Goal: Information Seeking & Learning: Find specific page/section

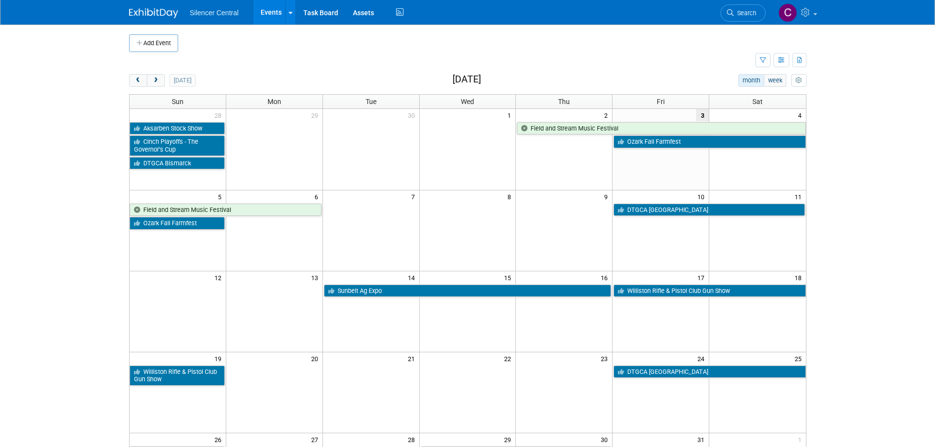
click at [742, 7] on link "Search" at bounding box center [743, 12] width 45 height 17
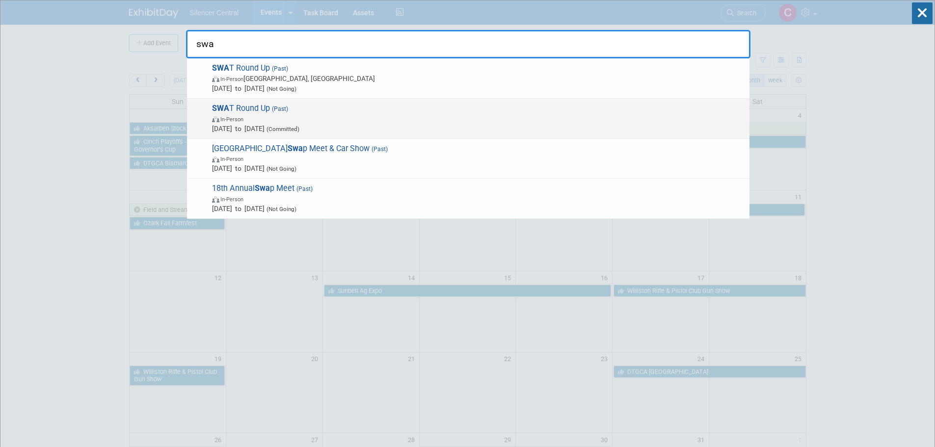
type input "swa"
click at [384, 108] on span "SWA T Round Up (Past) In-Person Nov 6, 2023 to Nov 8, 2023 (Committed)" at bounding box center [477, 119] width 536 height 30
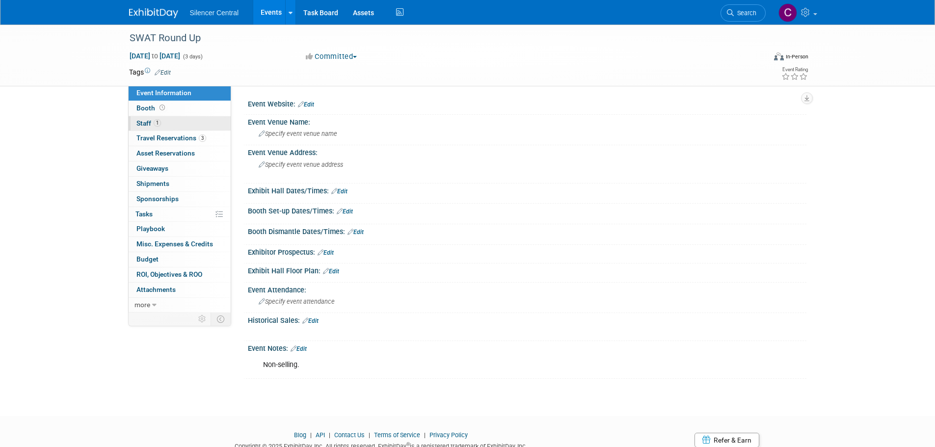
click at [183, 126] on link "1 Staff 1" at bounding box center [180, 123] width 102 height 15
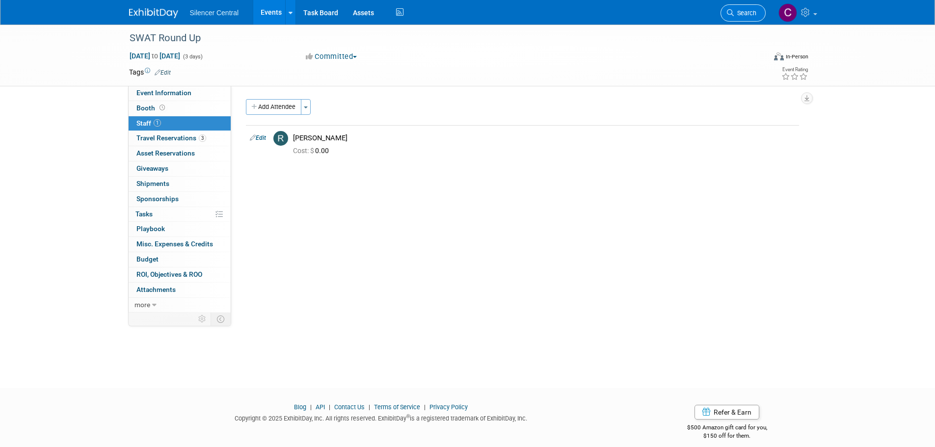
click at [738, 16] on span "Search" at bounding box center [745, 12] width 23 height 7
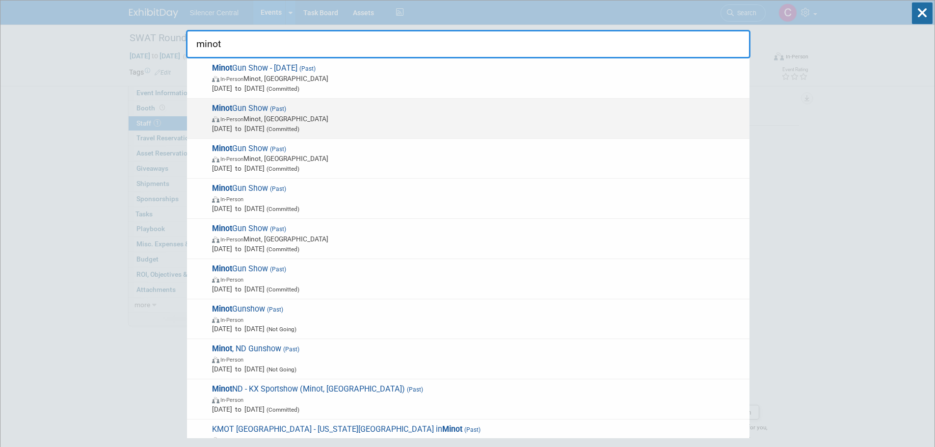
type input "minot"
click at [370, 125] on span "Nov 29, 2024 to Dec 1, 2024 (Committed)" at bounding box center [478, 129] width 533 height 10
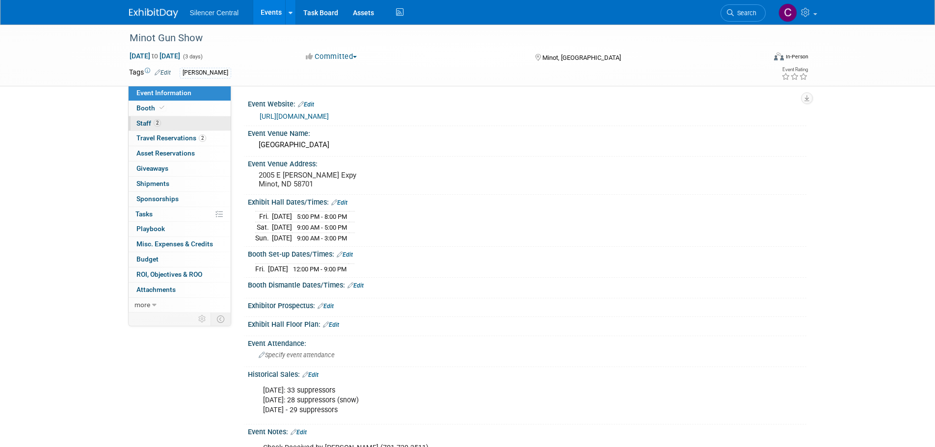
click at [166, 125] on link "2 Staff 2" at bounding box center [180, 123] width 102 height 15
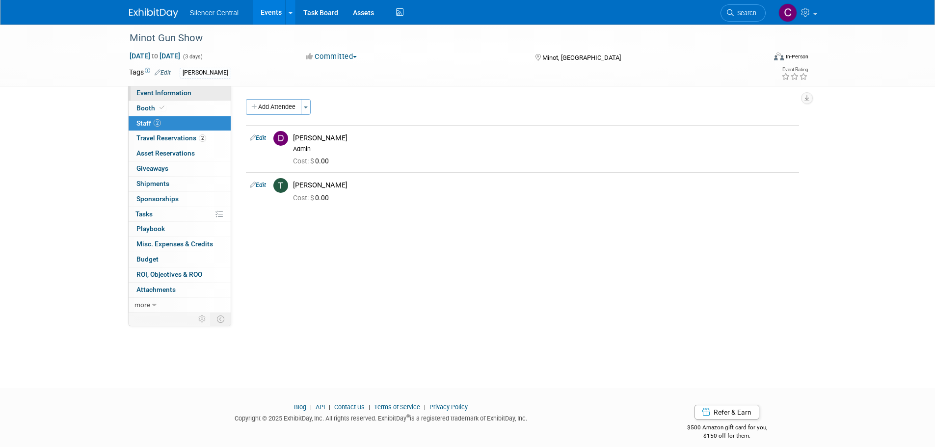
click at [171, 92] on span "Event Information" at bounding box center [163, 93] width 55 height 8
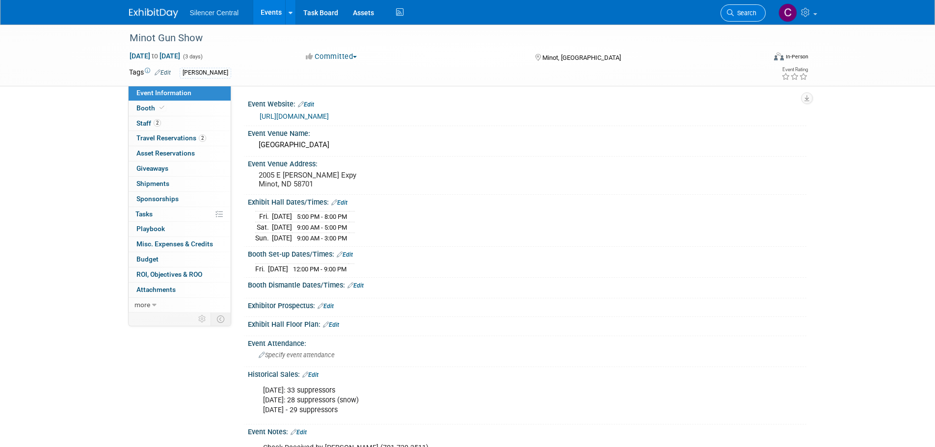
click at [734, 15] on span "Search" at bounding box center [745, 12] width 23 height 7
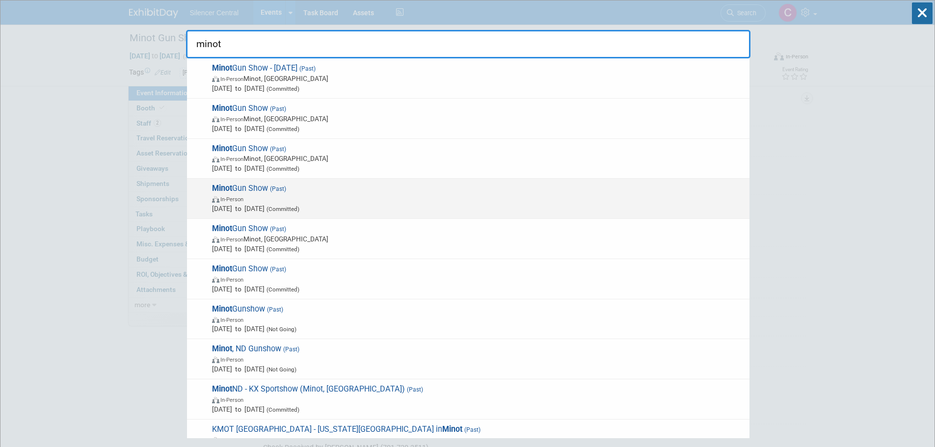
type input "minot"
click at [449, 196] on span "In-Person" at bounding box center [478, 199] width 533 height 10
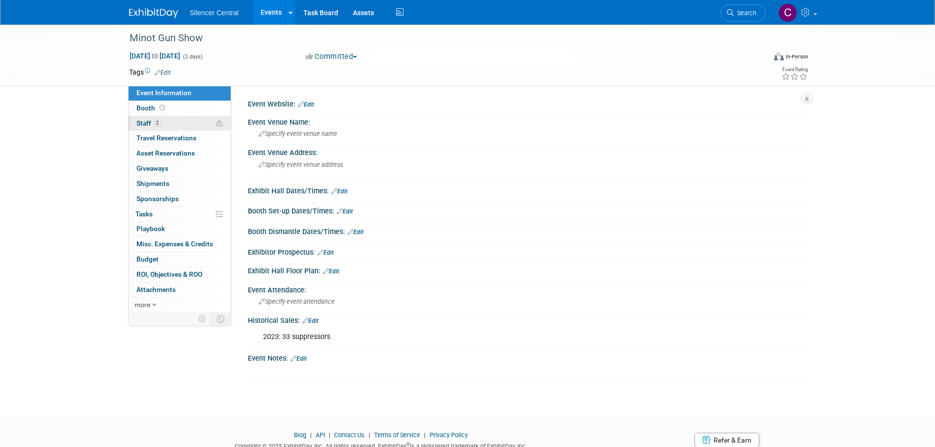
click at [176, 123] on link "2 Staff 2" at bounding box center [180, 123] width 102 height 15
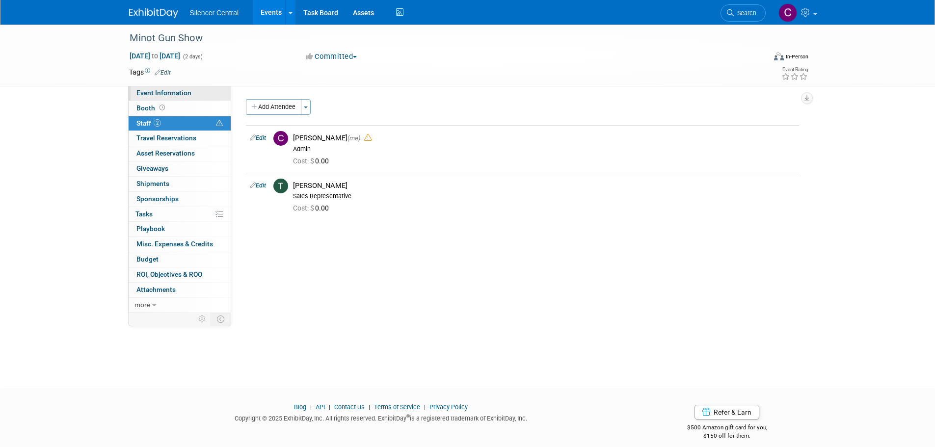
click at [177, 93] on span "Event Information" at bounding box center [163, 93] width 55 height 8
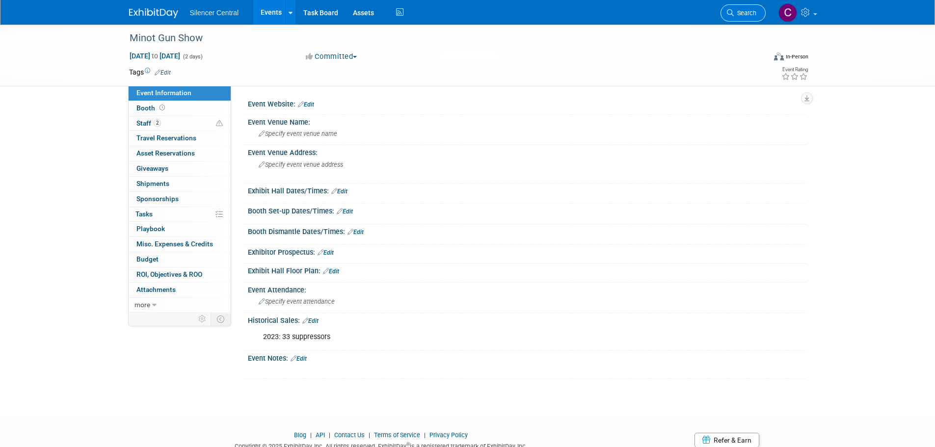
click at [741, 10] on span "Search" at bounding box center [745, 12] width 23 height 7
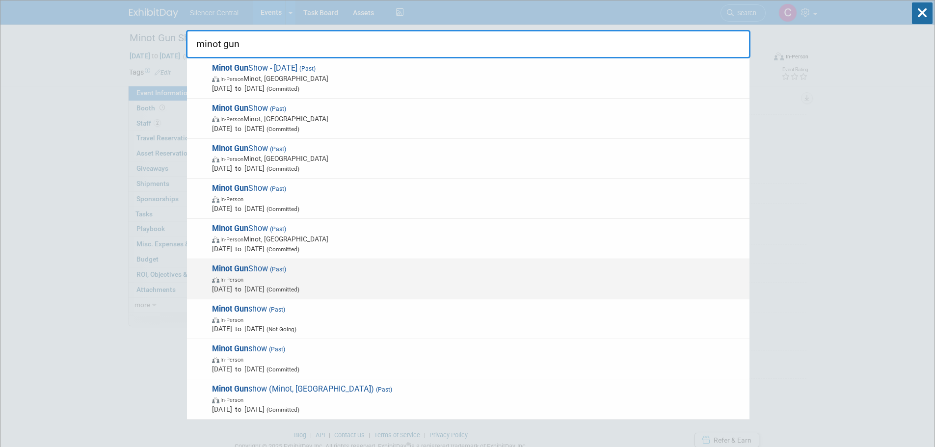
type input "minot gun"
click at [493, 268] on span "Minot Gun Show (Past) In-Person Mar 27, 2021 to Mar 28, 2021 (Committed)" at bounding box center [477, 279] width 536 height 30
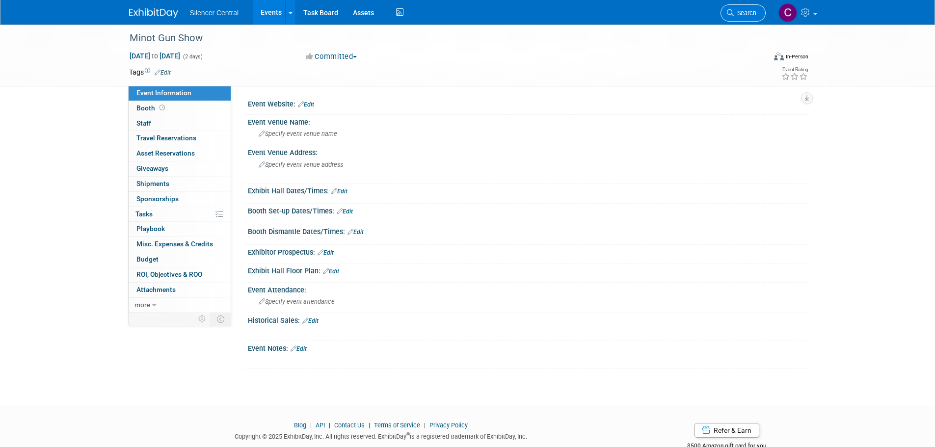
click at [730, 18] on link "Search" at bounding box center [743, 12] width 45 height 17
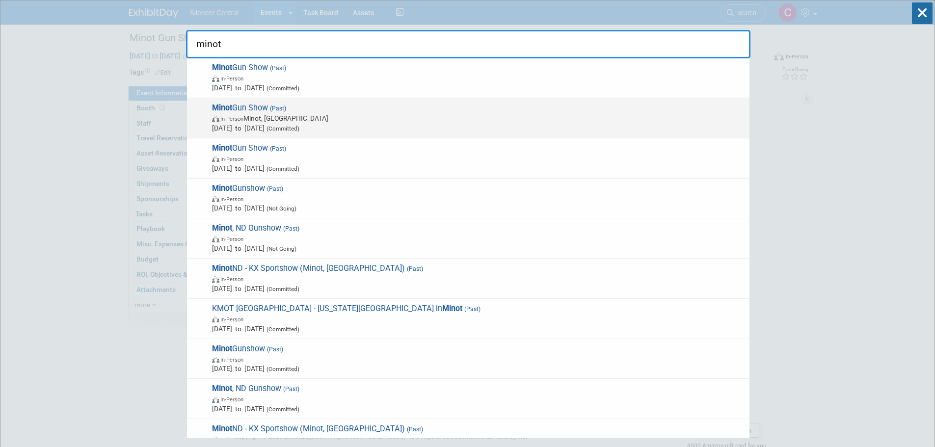
scroll to position [147, 0]
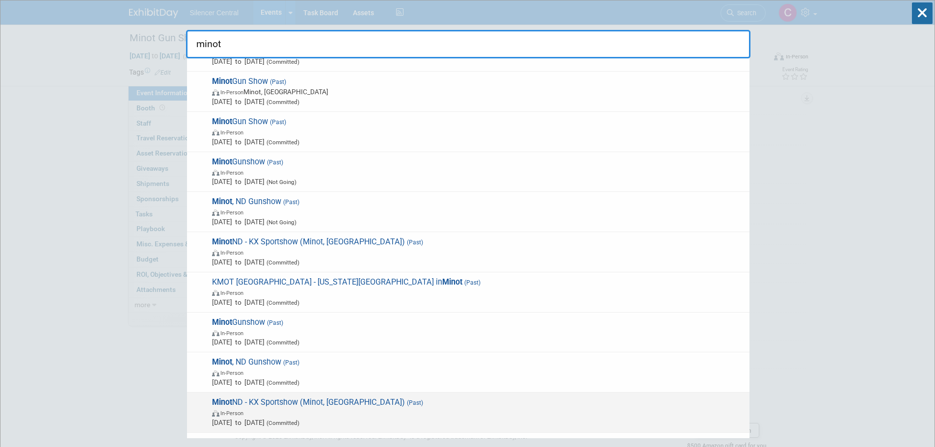
type input "minot"
click at [425, 397] on div "Minot ND - KX Sportshow (Minot, ND) (Past) In-Person Mar 8, 2019 to Mar 10, 201…" at bounding box center [468, 413] width 563 height 40
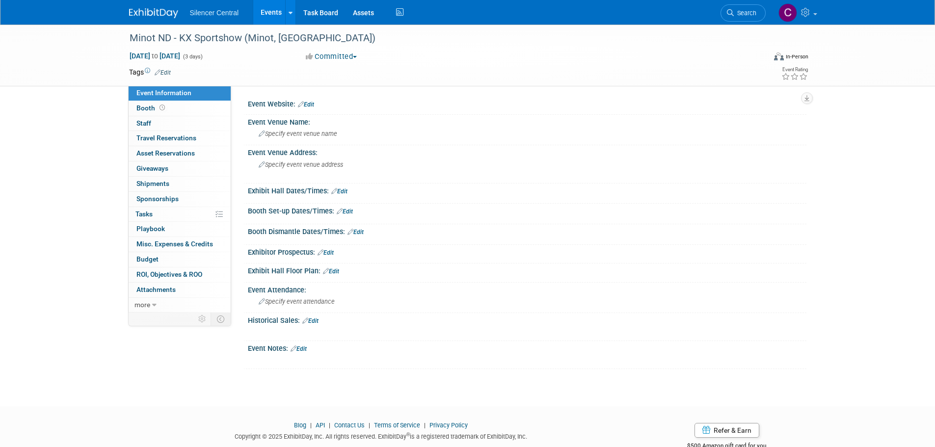
click at [152, 8] on img at bounding box center [153, 13] width 49 height 10
